Goal: Transaction & Acquisition: Purchase product/service

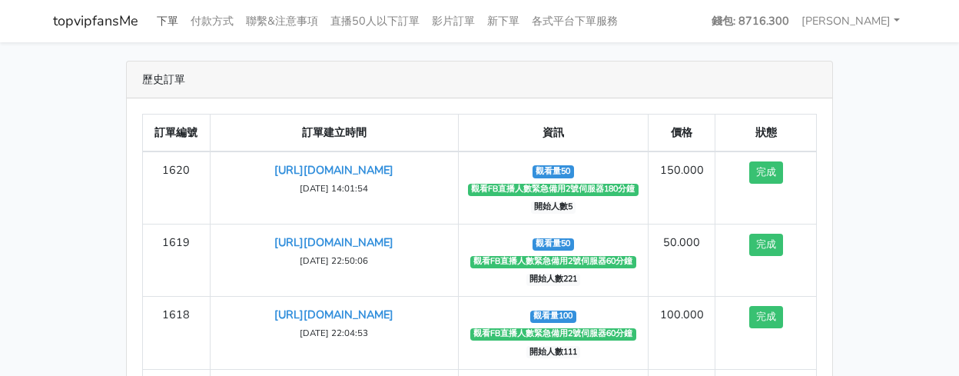
click at [171, 12] on link "下單" at bounding box center [168, 21] width 34 height 30
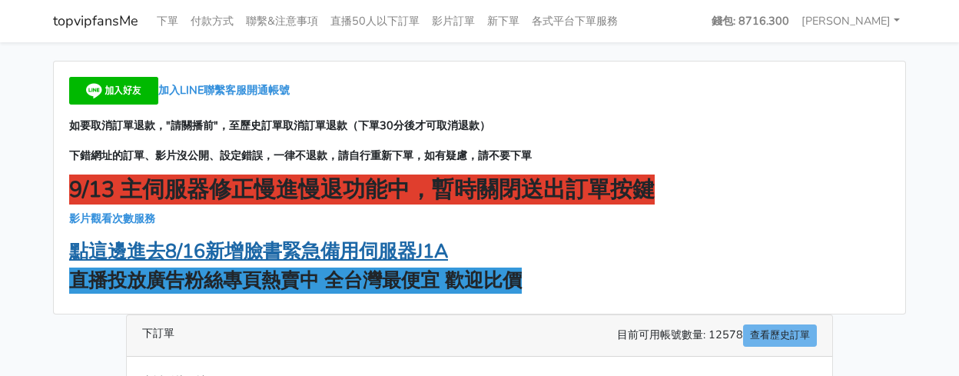
click at [289, 260] on strong "點這邊進去8/16新增臉書緊急備用伺服器J1A" at bounding box center [258, 251] width 379 height 26
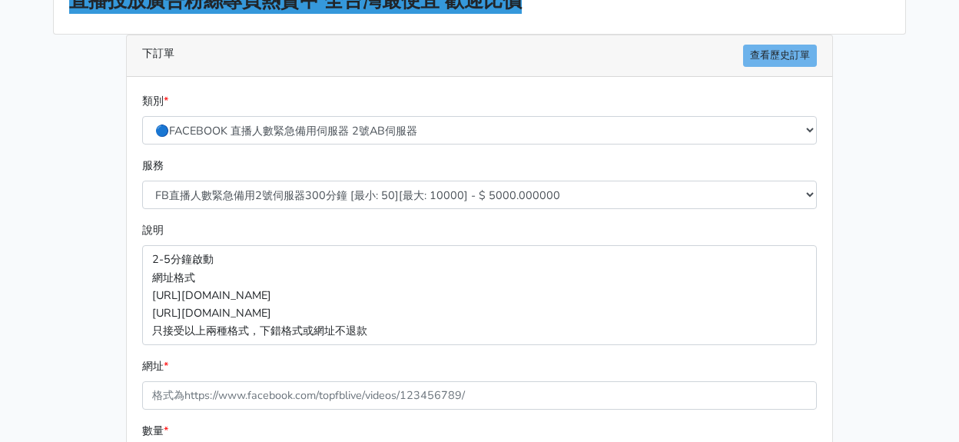
scroll to position [154, 0]
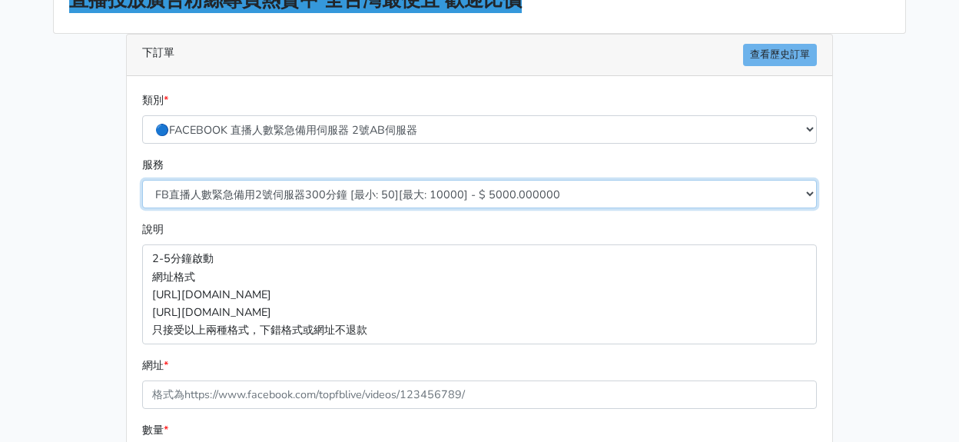
click at [387, 198] on select "FB直播人數緊急備用2號伺服器300分鐘 [最小: 50][最大: 10000] - $ 5000.000000 FB直播人數緊急備用2號伺服器60分鐘 [最…" at bounding box center [479, 194] width 675 height 28
drag, startPoint x: 392, startPoint y: 196, endPoint x: 392, endPoint y: 206, distance: 10.0
click at [392, 196] on select "FB直播人數緊急備用2號伺服器300分鐘 [最小: 50][最大: 10000] - $ 5000.000000 FB直播人數緊急備用2號伺服器60分鐘 [最…" at bounding box center [479, 194] width 675 height 28
select select "578"
click at [142, 180] on select "FB直播人數緊急備用2號伺服器300分鐘 [最小: 50][最大: 10000] - $ 5000.000000 FB直播人數緊急備用2號伺服器60分鐘 [最…" at bounding box center [479, 194] width 675 height 28
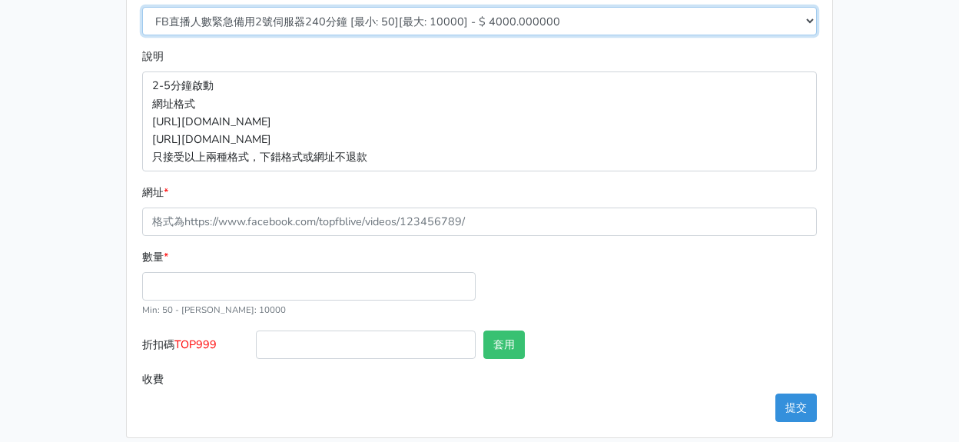
scroll to position [341, 0]
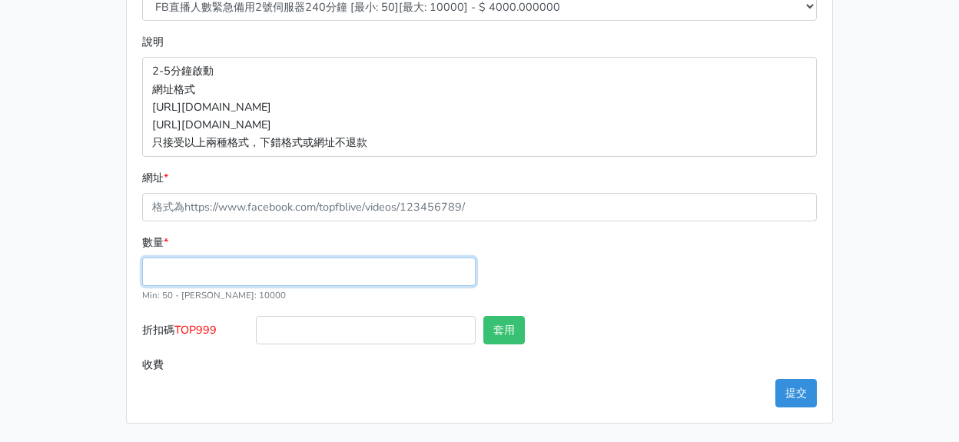
click at [298, 269] on input "數量 *" at bounding box center [308, 271] width 333 height 28
type input "100"
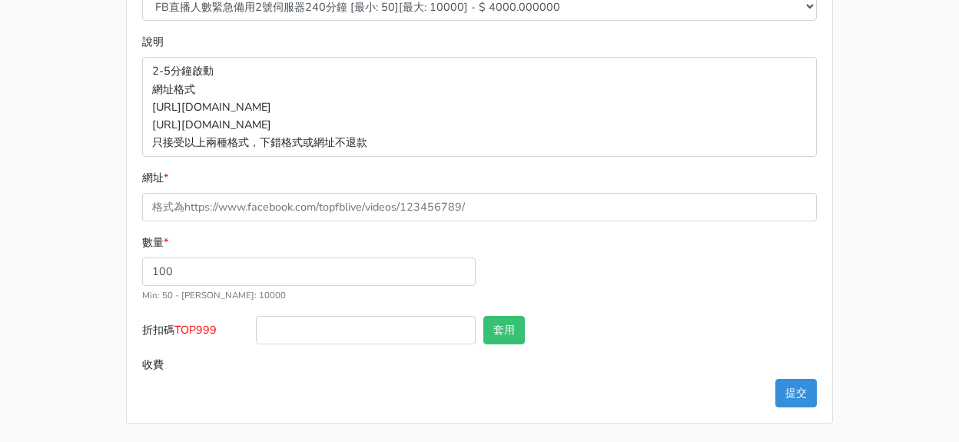
type input "400.000"
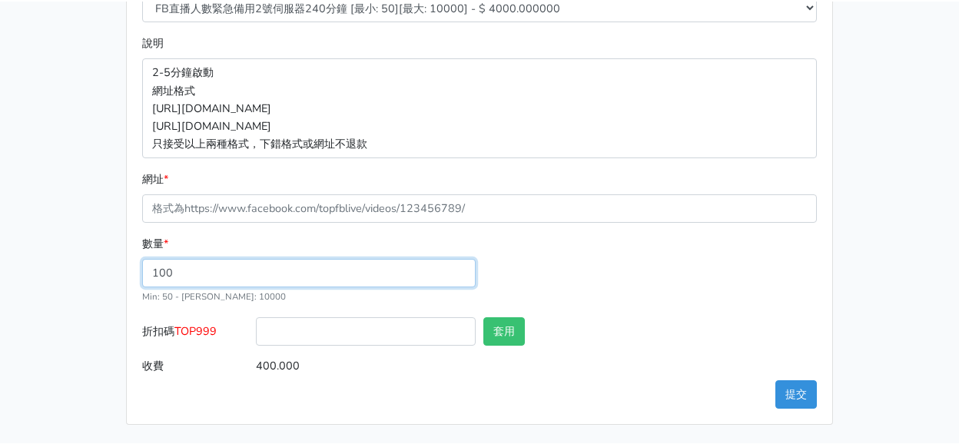
scroll to position [339, 0]
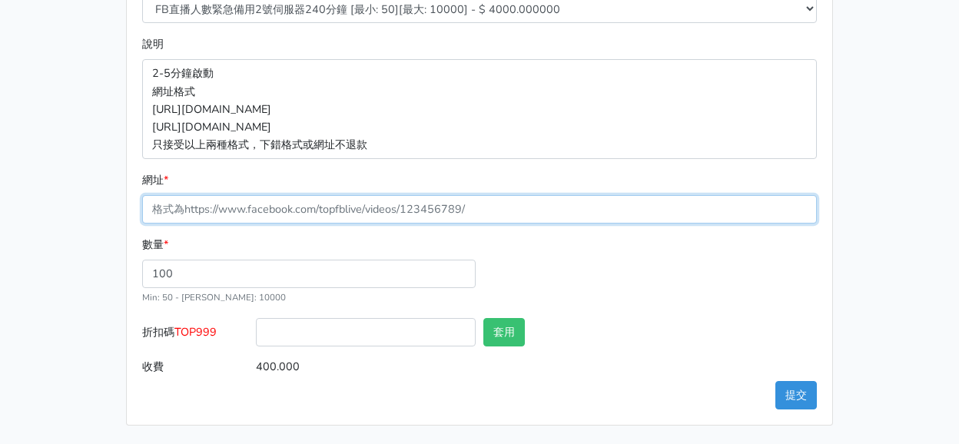
click at [300, 204] on input "網址 *" at bounding box center [479, 209] width 675 height 28
paste input "[URL][DOMAIN_NAME]"
type input "[URL][DOMAIN_NAME]"
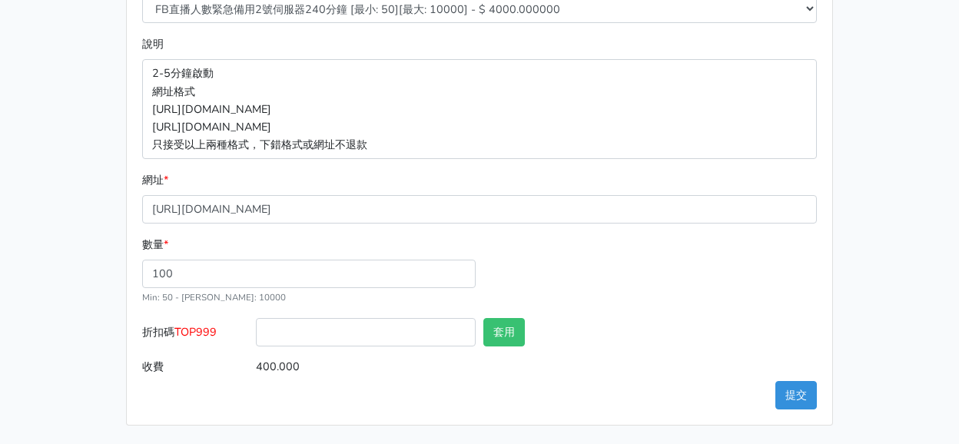
click at [204, 340] on label "折扣碼 TOP999" at bounding box center [195, 335] width 114 height 35
click at [256, 340] on input "折扣碼 TOP999" at bounding box center [366, 332] width 220 height 28
click at [204, 339] on span "TOP999" at bounding box center [195, 331] width 42 height 15
click at [256, 339] on input "折扣碼 TOP999" at bounding box center [366, 332] width 220 height 28
copy span "TOP999"
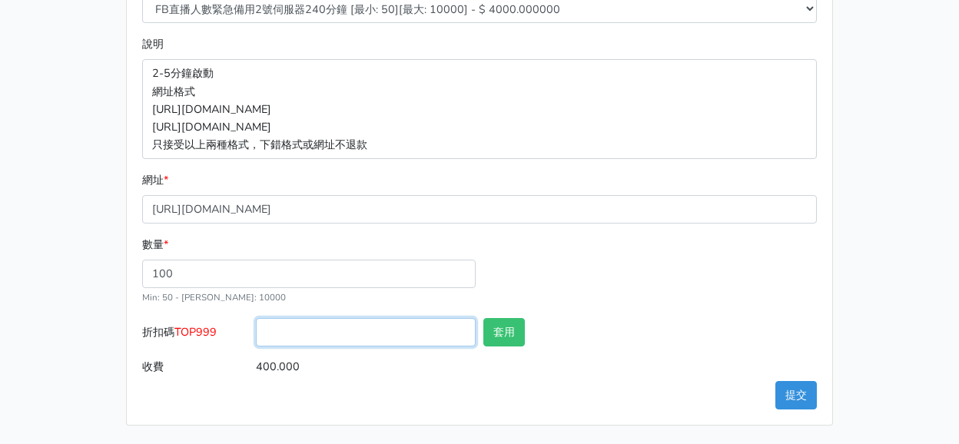
drag, startPoint x: 313, startPoint y: 330, endPoint x: 334, endPoint y: 334, distance: 21.1
click at [314, 329] on input "折扣碼 TOP999" at bounding box center [366, 332] width 220 height 28
paste input "TOP999"
type input "TOP999"
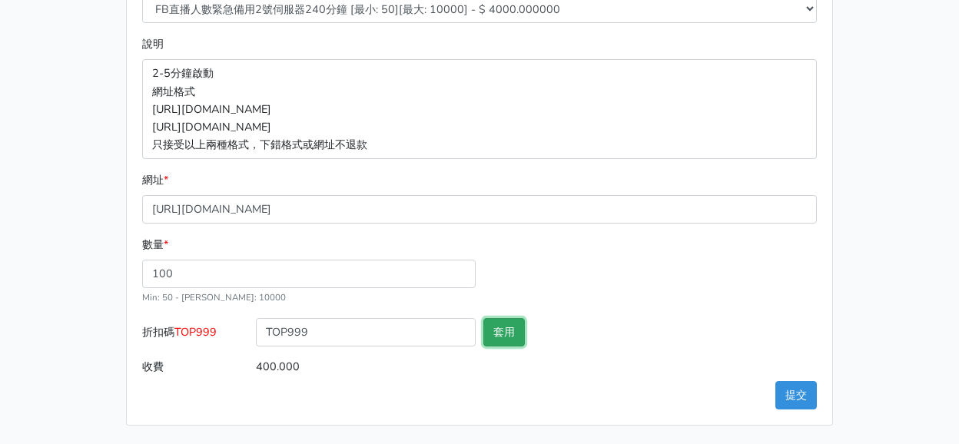
click at [494, 331] on button "套用" at bounding box center [503, 332] width 41 height 28
type input "套用失敗"
click at [804, 375] on button "提交" at bounding box center [795, 395] width 41 height 28
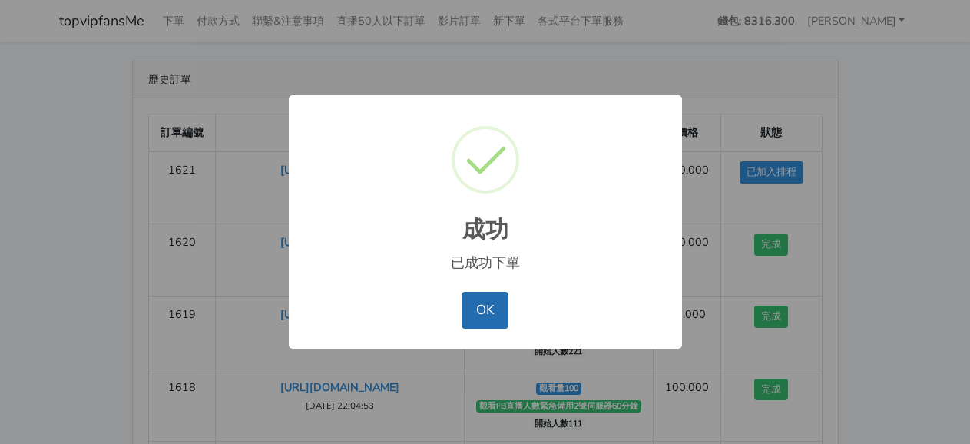
click at [503, 318] on button "OK" at bounding box center [485, 310] width 47 height 37
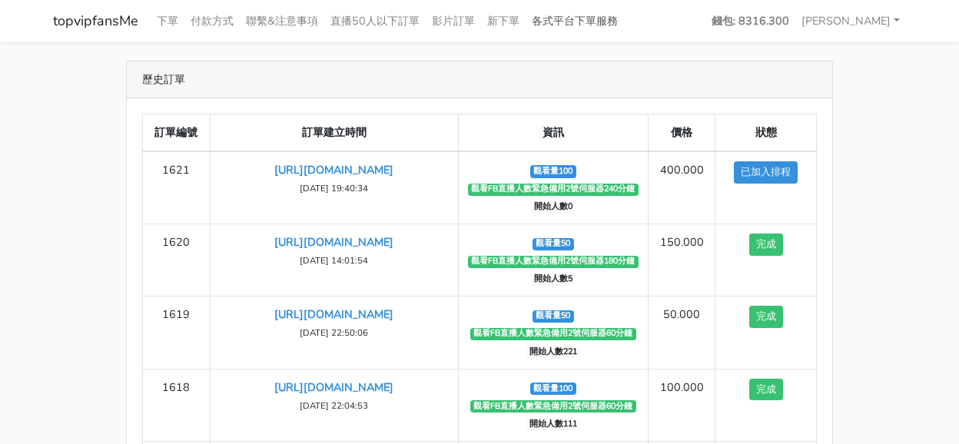
drag, startPoint x: 792, startPoint y: 83, endPoint x: 628, endPoint y: 20, distance: 176.1
click at [792, 83] on div "歷史訂單" at bounding box center [479, 79] width 705 height 37
